Goal: Task Accomplishment & Management: Use online tool/utility

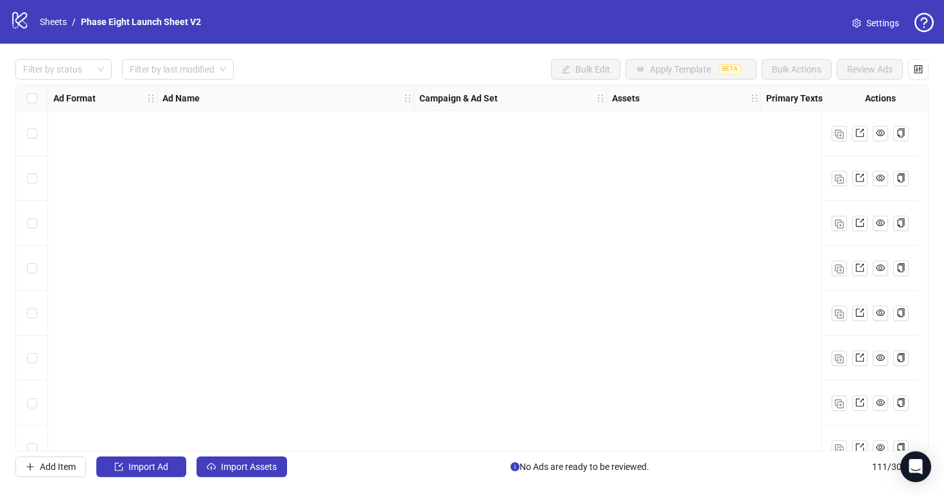
scroll to position [4655, 0]
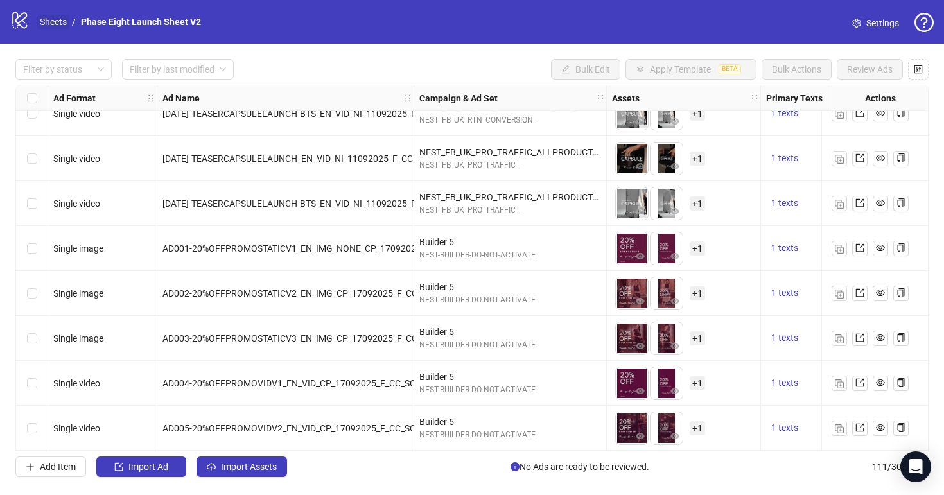
click at [58, 24] on link "Sheets" at bounding box center [53, 22] width 32 height 14
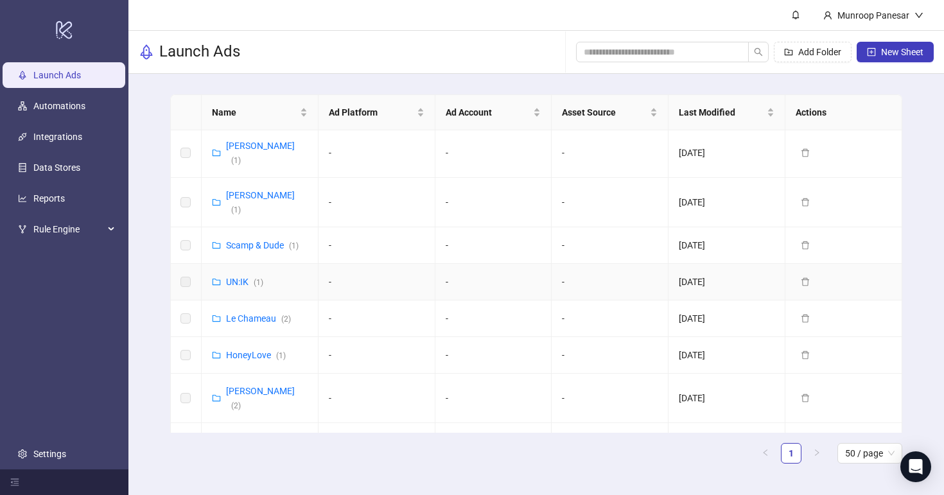
scroll to position [44, 0]
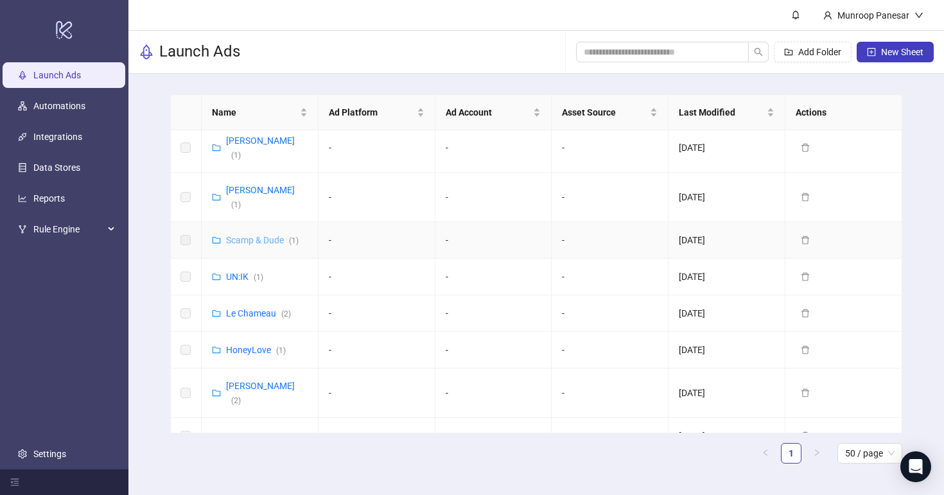
click at [272, 235] on link "Scamp & Dude ( 1 )" at bounding box center [262, 240] width 73 height 10
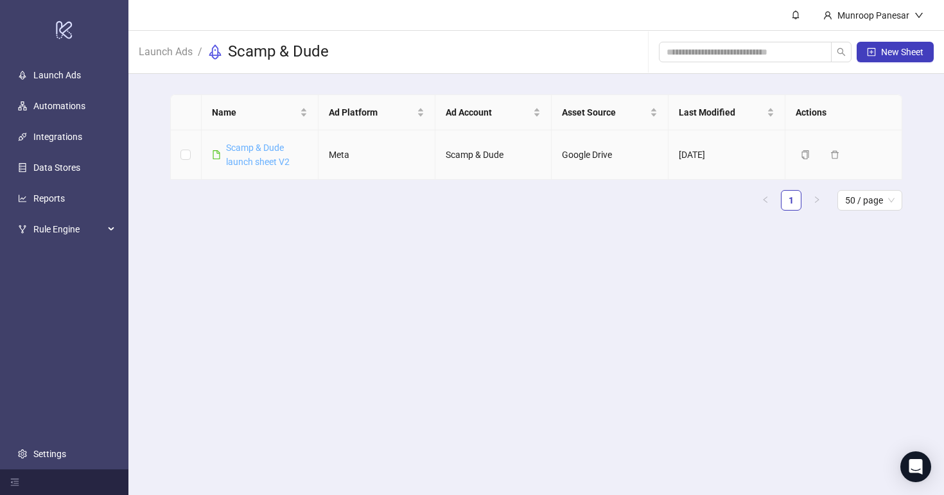
click at [261, 151] on link "Scamp & Dude launch sheet V2" at bounding box center [258, 155] width 64 height 24
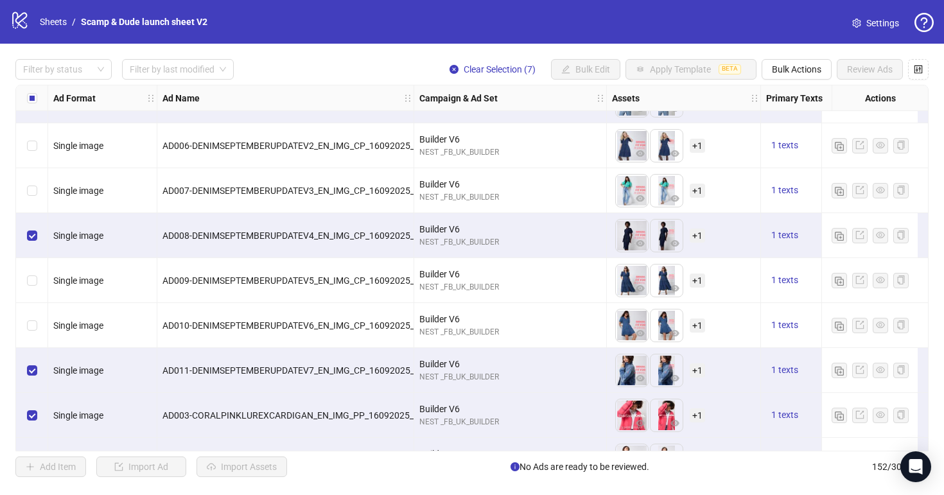
scroll to position [6499, 0]
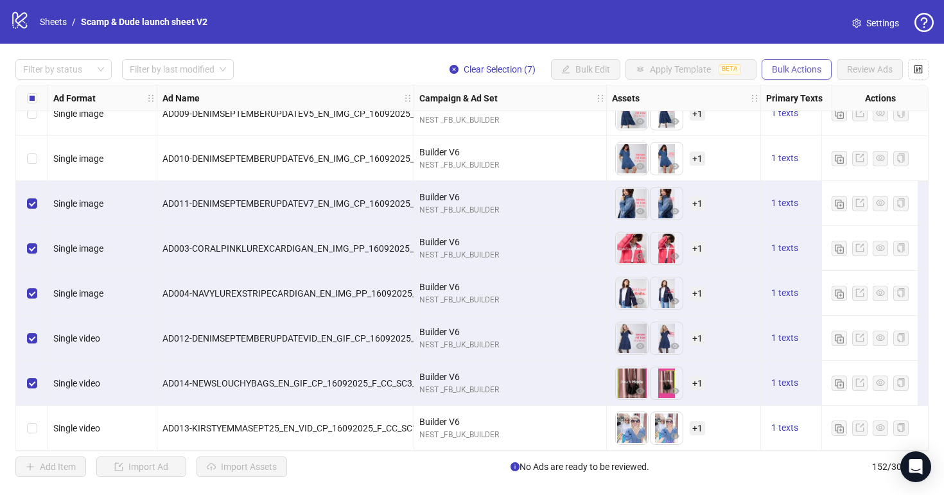
click at [791, 76] on button "Bulk Actions" at bounding box center [797, 69] width 70 height 21
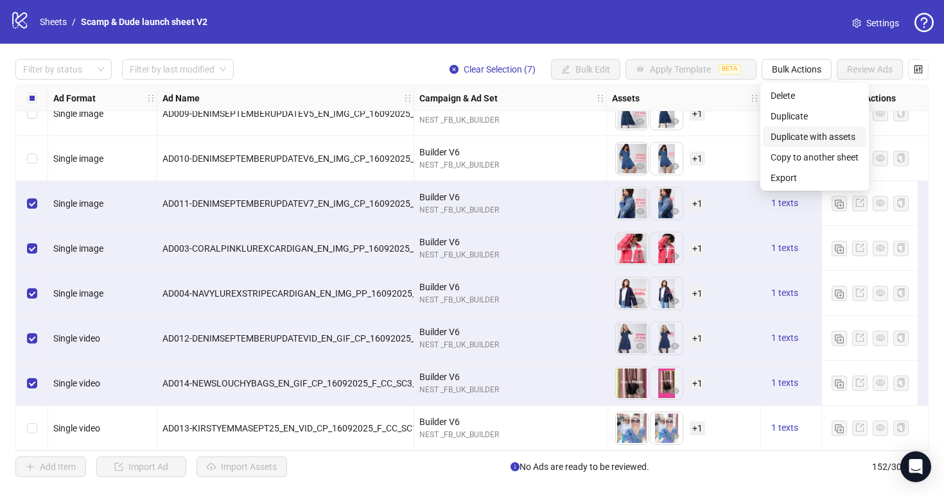
click at [811, 130] on span "Duplicate with assets" at bounding box center [815, 137] width 88 height 14
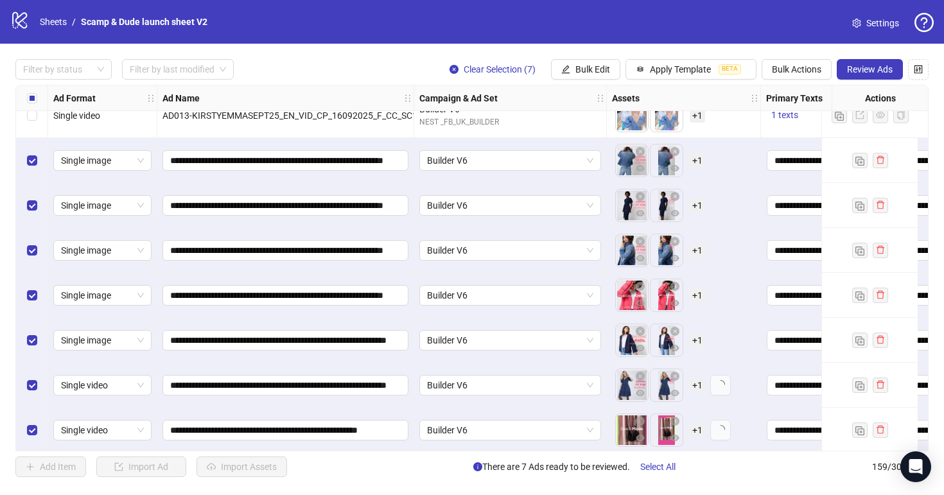
scroll to position [6813, 0]
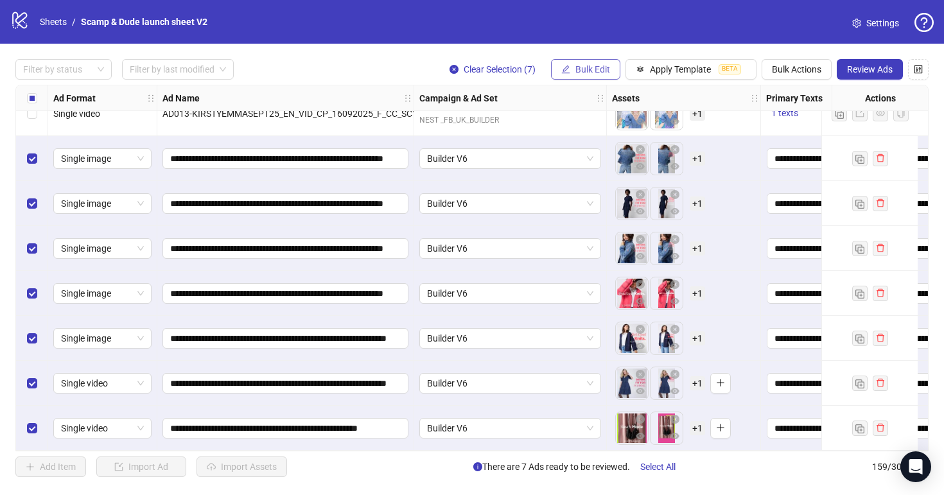
click at [592, 66] on span "Bulk Edit" at bounding box center [592, 69] width 35 height 10
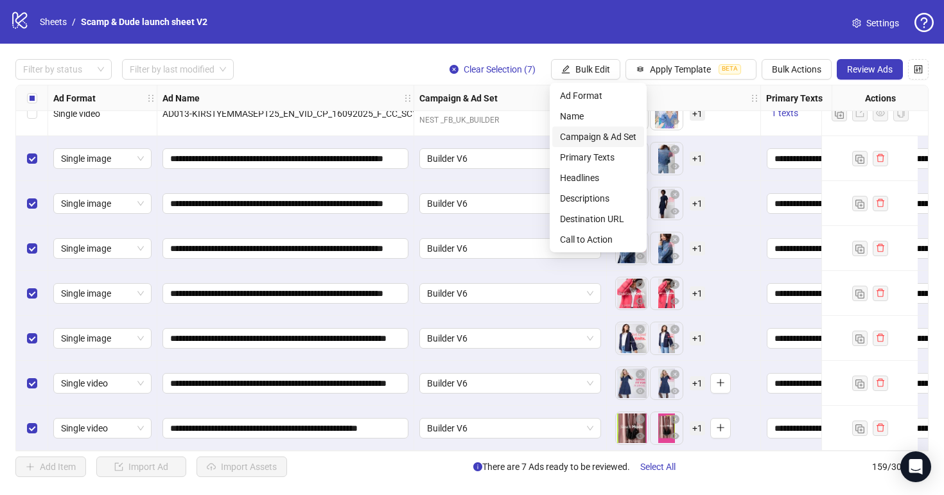
click at [596, 132] on span "Campaign & Ad Set" at bounding box center [598, 137] width 76 height 14
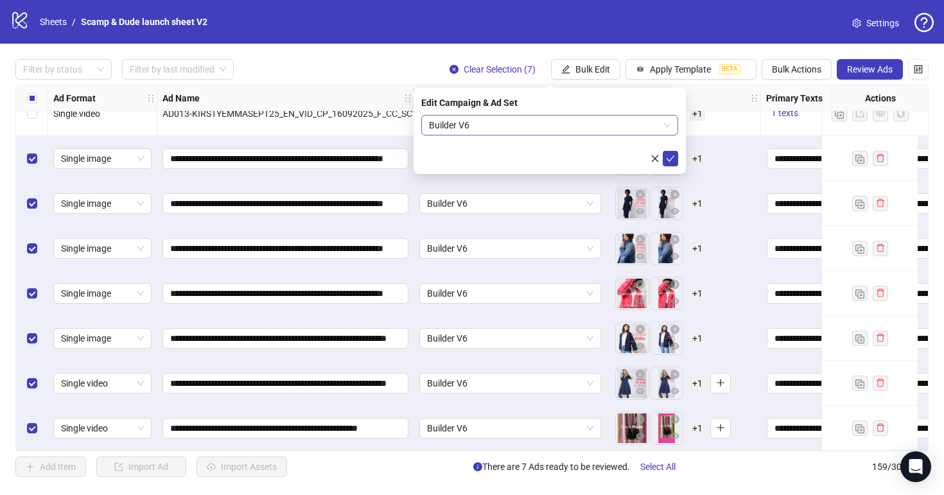
click at [527, 123] on span "Builder V6" at bounding box center [549, 125] width 241 height 19
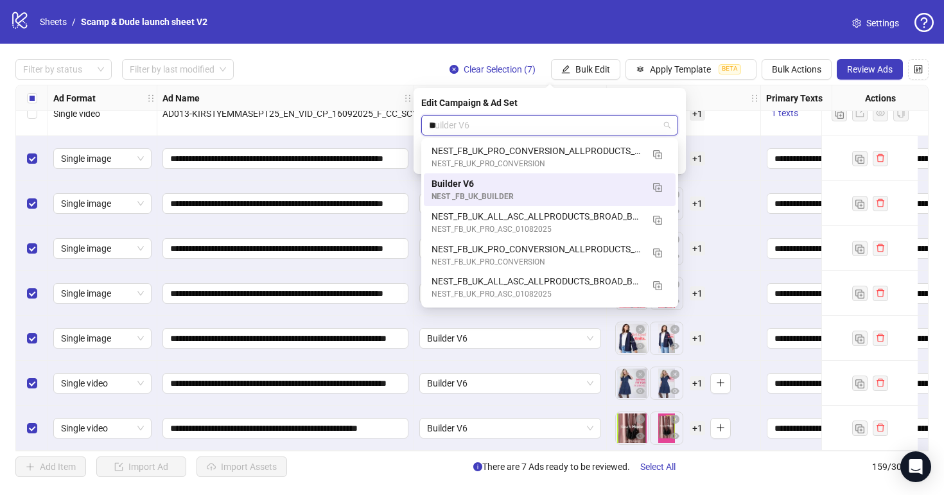
type input "***"
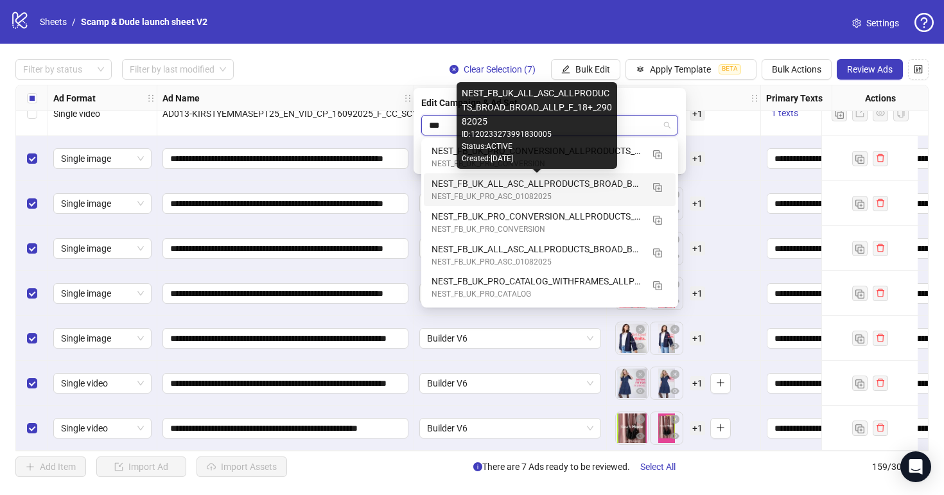
click at [563, 184] on div "NEST_FB_UK_ALL_ASC_ALLPRODUCTS_BROAD_BROAD_ALLP_F_18+_29082025" at bounding box center [537, 184] width 211 height 14
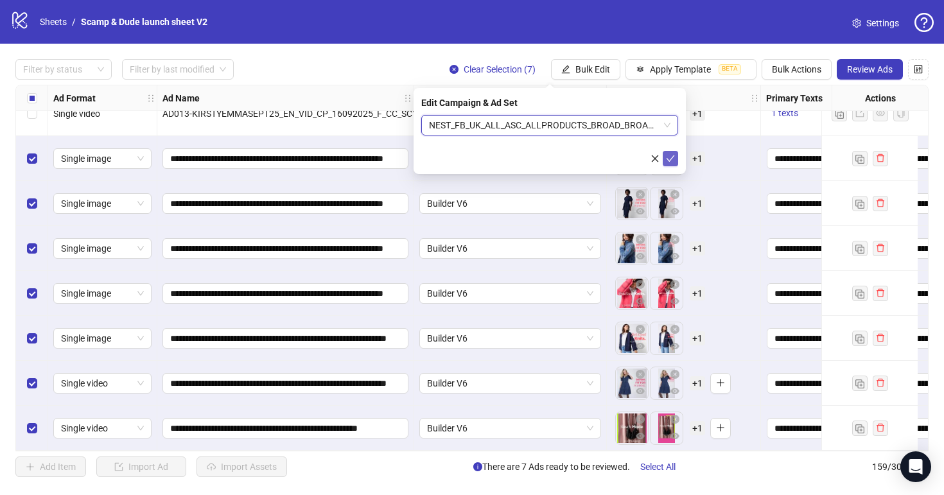
click at [673, 158] on icon "check" at bounding box center [670, 158] width 9 height 9
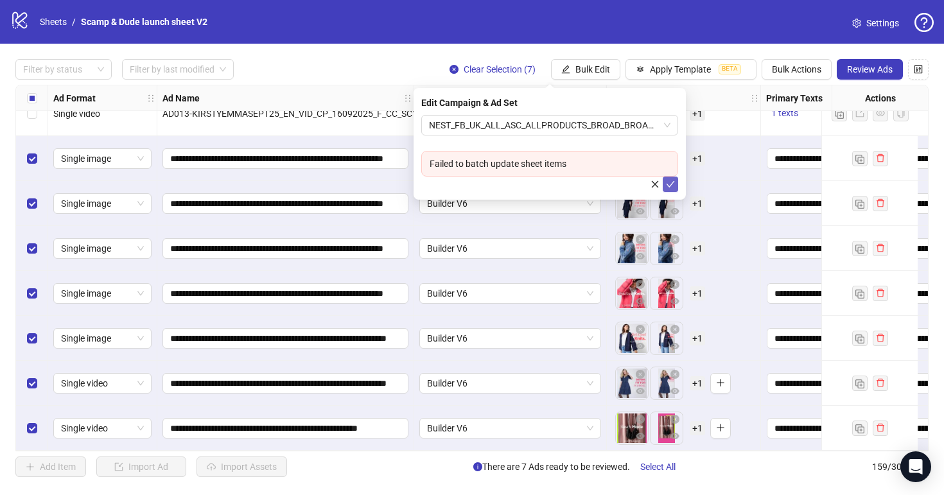
click at [541, 164] on div "Failed to batch update sheet items" at bounding box center [550, 164] width 240 height 14
click at [674, 180] on icon "check" at bounding box center [670, 184] width 9 height 9
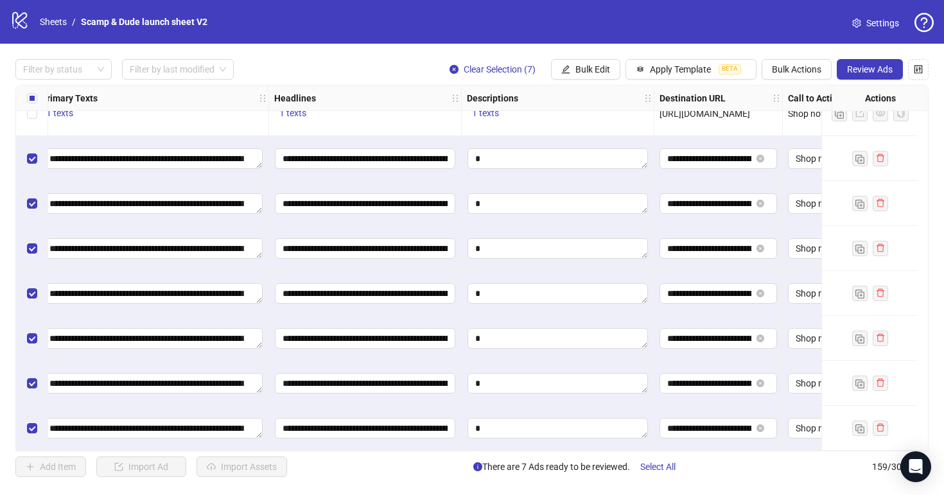
scroll to position [6813, 789]
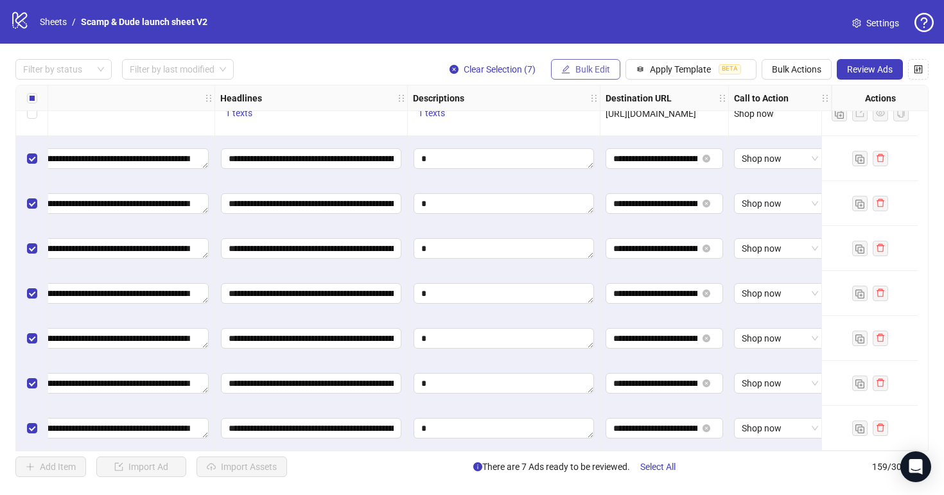
click at [568, 69] on icon "edit" at bounding box center [565, 69] width 9 height 9
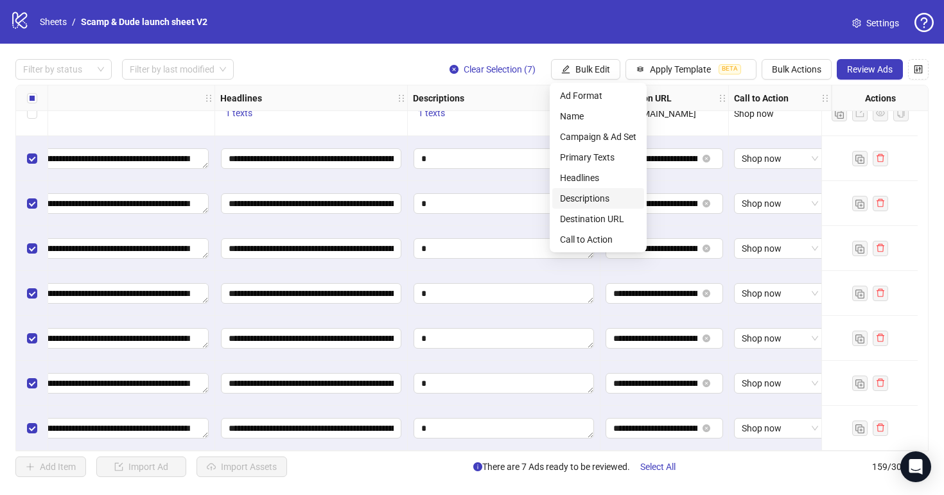
click at [608, 197] on span "Descriptions" at bounding box center [598, 198] width 76 height 14
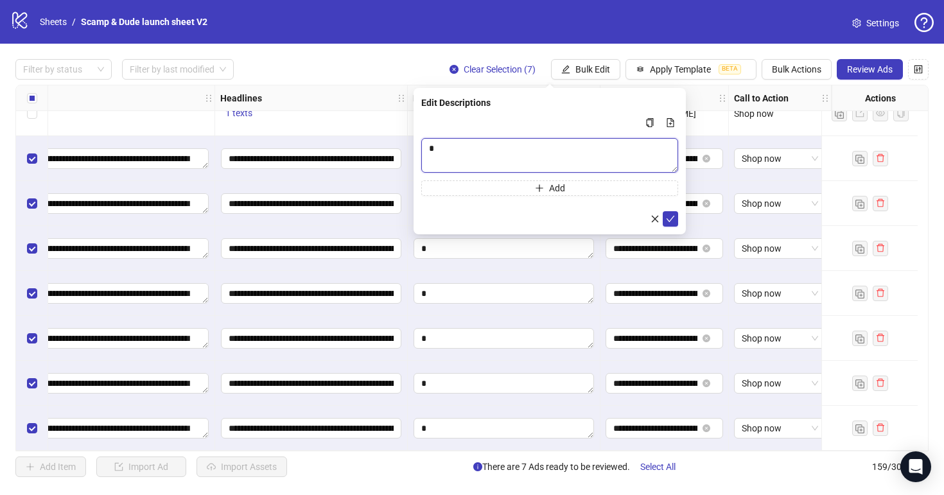
click at [545, 143] on textarea "Multi-text input container - paste or copy values" at bounding box center [549, 155] width 257 height 35
click at [671, 222] on icon "check" at bounding box center [670, 218] width 9 height 9
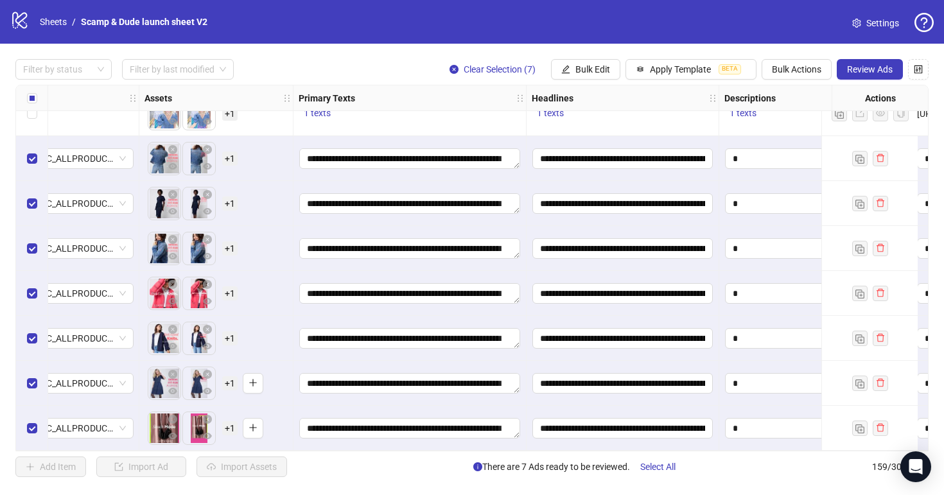
scroll to position [6813, 751]
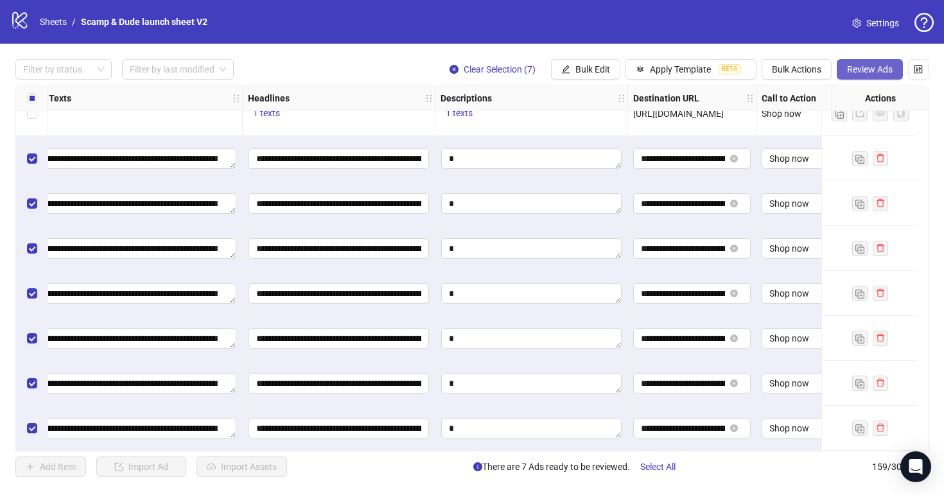
click at [886, 62] on button "Review Ads" at bounding box center [870, 69] width 66 height 21
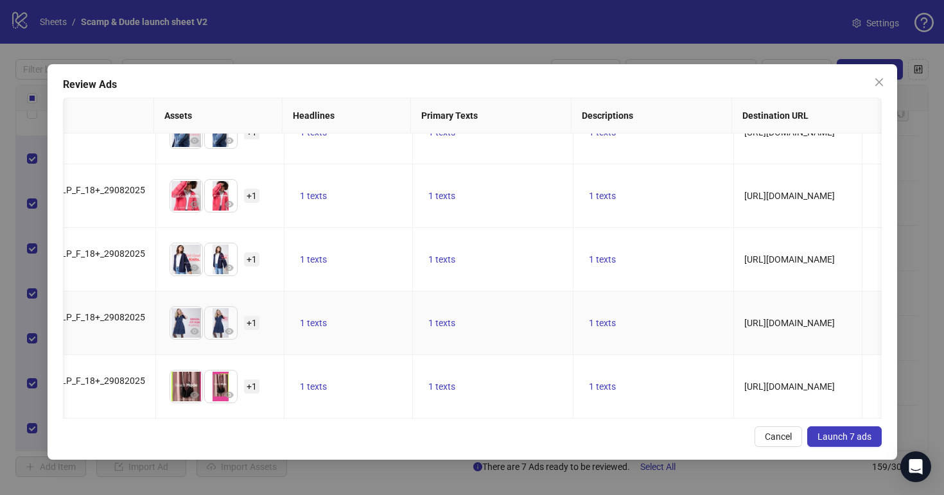
scroll to position [0, 611]
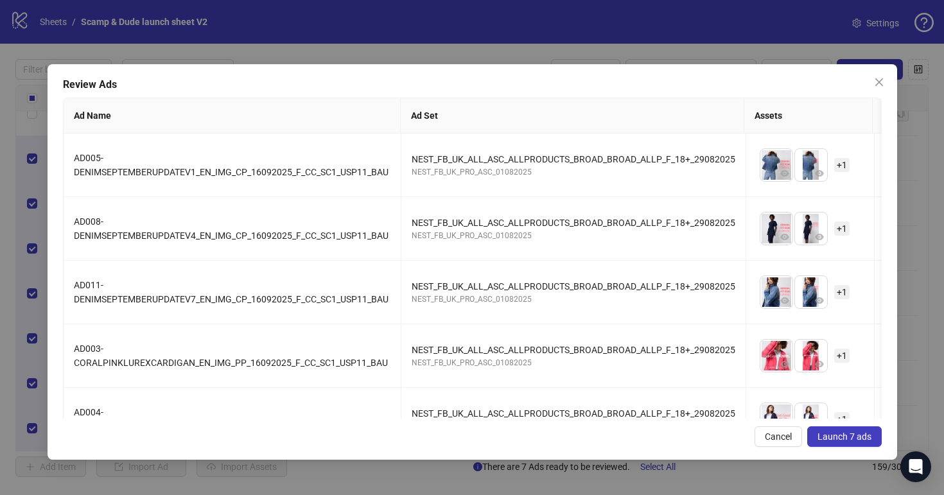
click at [860, 437] on span "Launch 7 ads" at bounding box center [845, 437] width 54 height 10
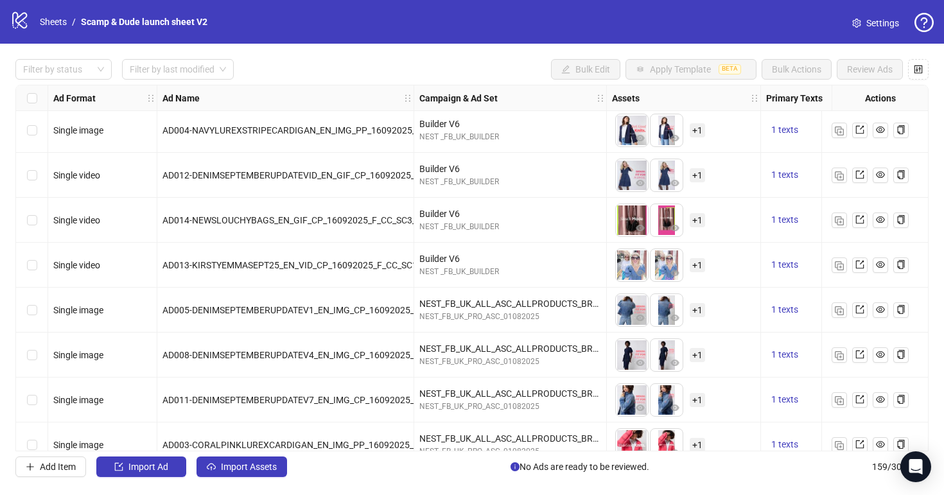
scroll to position [6653, 0]
